Goal: Task Accomplishment & Management: Use online tool/utility

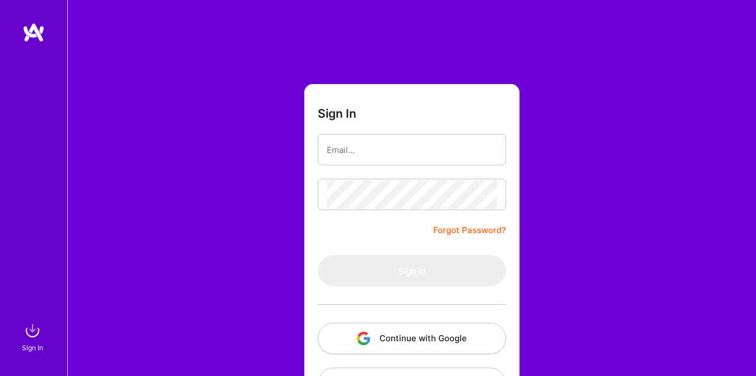
click at [424, 324] on button "Continue with Google" at bounding box center [412, 338] width 188 height 31
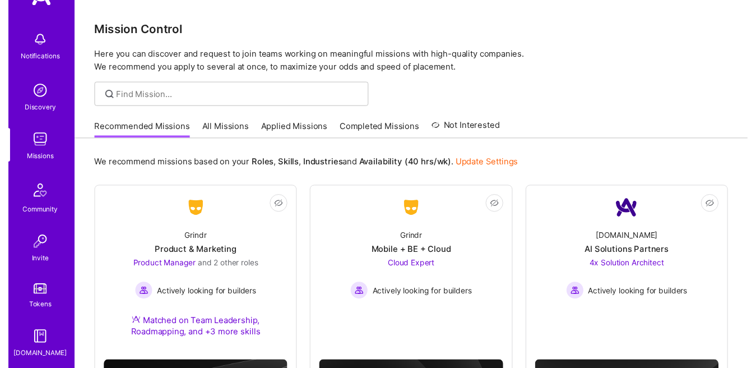
scroll to position [125, 0]
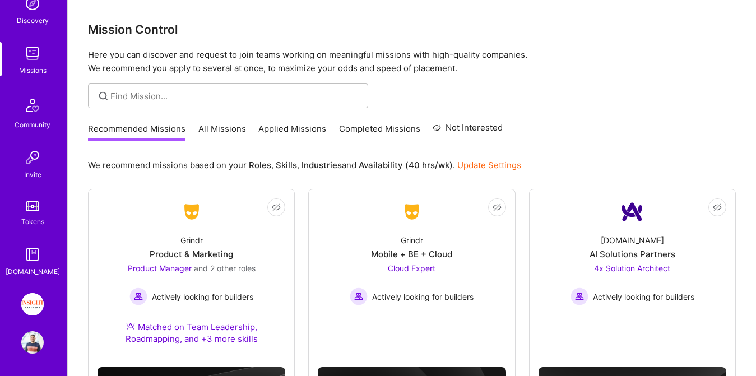
click at [21, 307] on img at bounding box center [32, 304] width 22 height 22
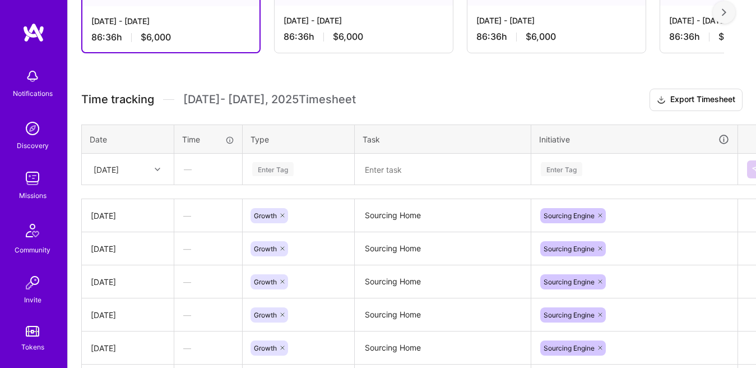
scroll to position [266, 0]
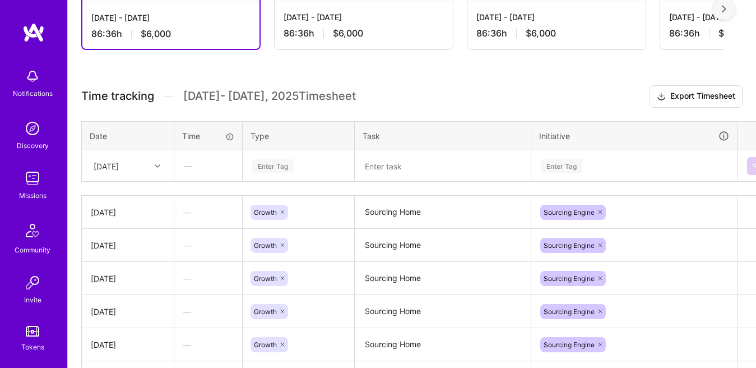
click at [381, 164] on textarea at bounding box center [443, 165] width 174 height 29
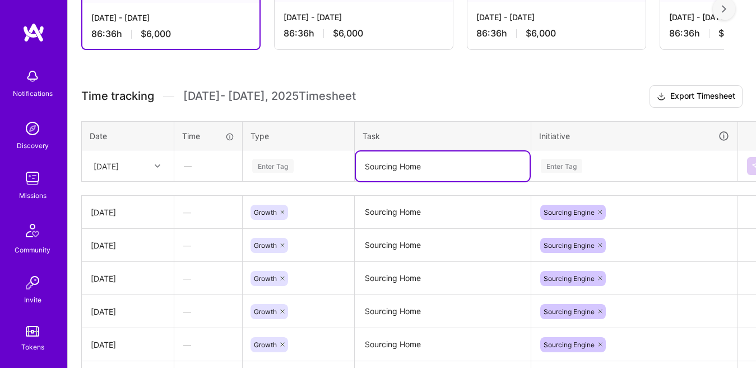
type textarea "Sourcing Home"
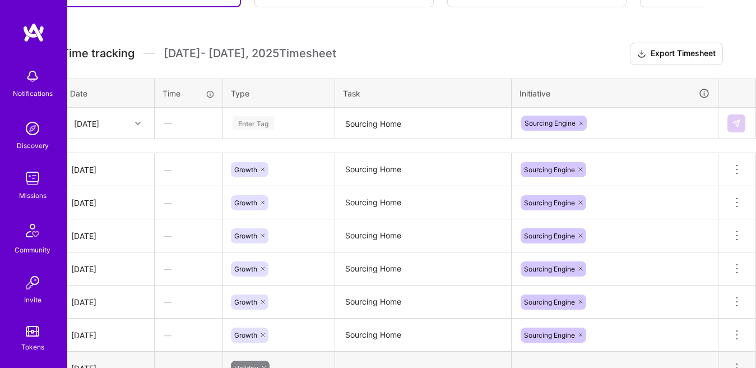
scroll to position [308, 0]
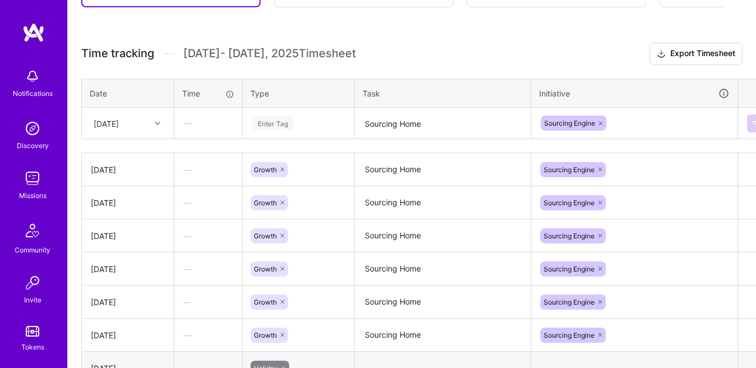
click at [283, 118] on div "Enter Tag" at bounding box center [272, 122] width 41 height 17
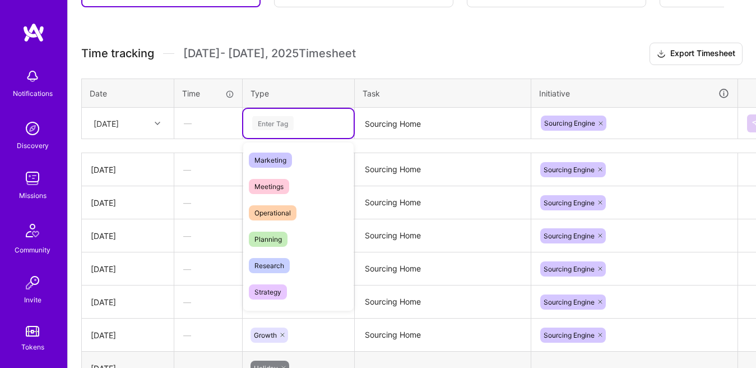
scroll to position [58, 0]
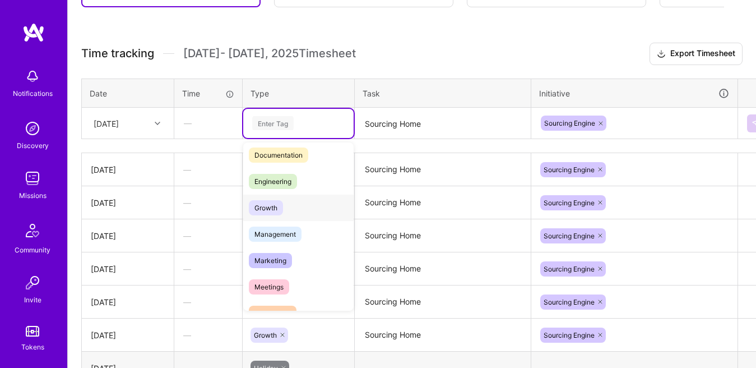
click at [290, 211] on div "Growth" at bounding box center [298, 207] width 110 height 26
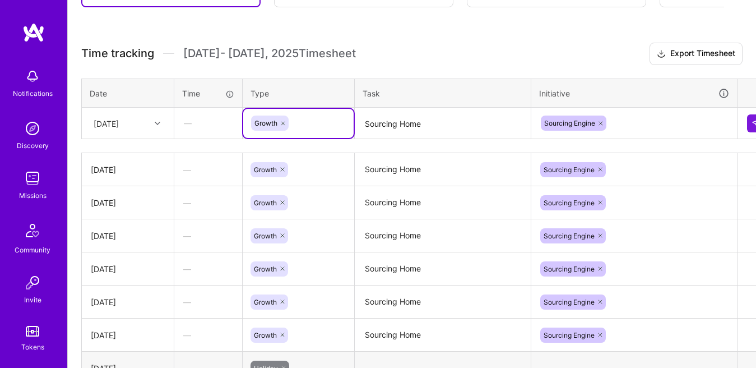
scroll to position [308, 20]
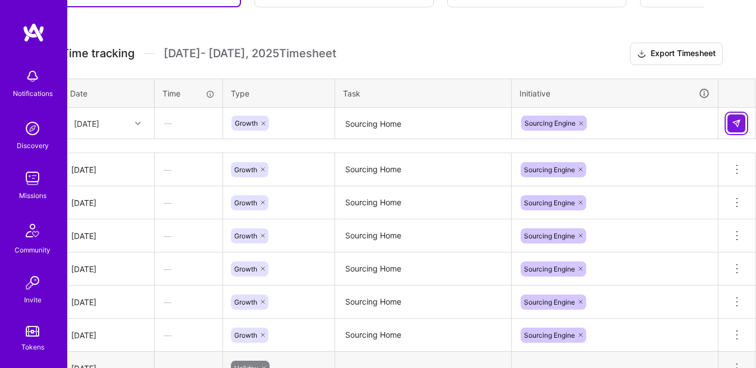
click at [733, 125] on img at bounding box center [736, 123] width 9 height 9
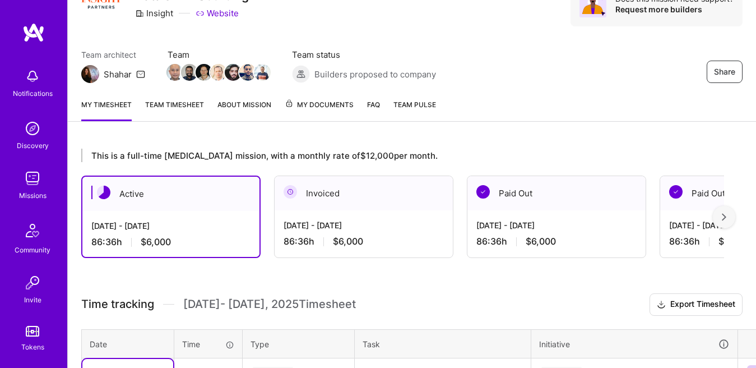
scroll to position [0, 0]
